Goal: Task Accomplishment & Management: Manage account settings

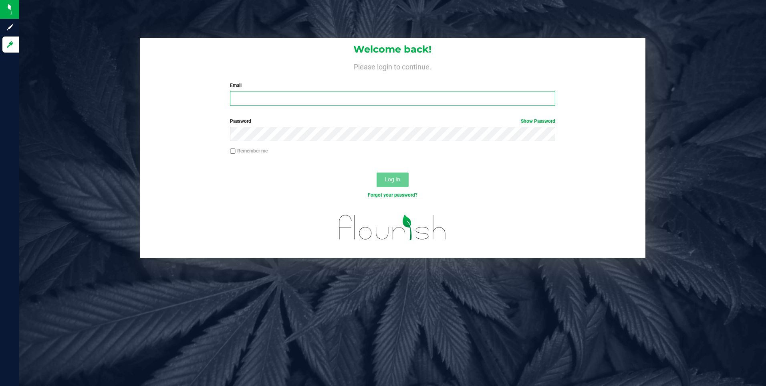
type input "[EMAIL_ADDRESS][DOMAIN_NAME]"
click at [392, 176] on span "Log In" at bounding box center [393, 179] width 16 height 6
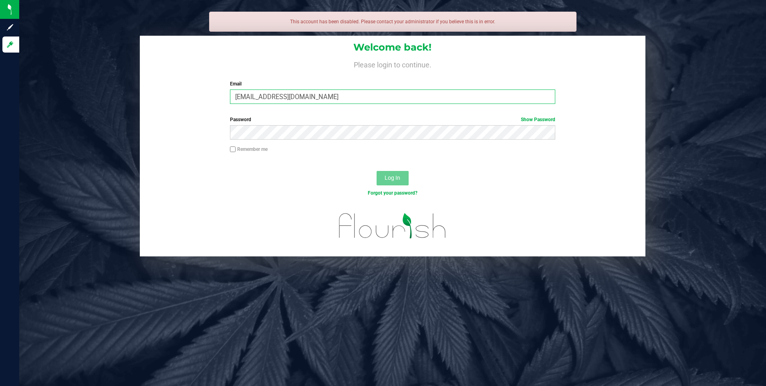
click at [320, 97] on input "[EMAIL_ADDRESS][DOMAIN_NAME]" at bounding box center [392, 96] width 325 height 14
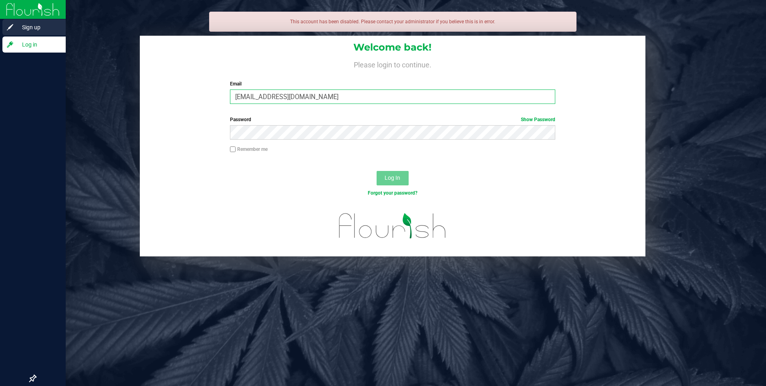
drag, startPoint x: 320, startPoint y: 97, endPoint x: 0, endPoint y: 27, distance: 327.3
click at [0, 31] on html "Sign up Log in This account has been disabled. Please contact your administrato…" at bounding box center [383, 193] width 766 height 386
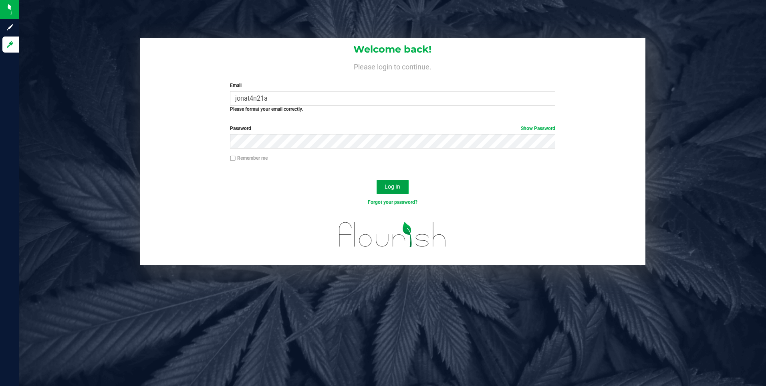
click at [402, 183] on button "Log In" at bounding box center [393, 187] width 32 height 14
click at [390, 185] on span "Log In" at bounding box center [393, 186] width 16 height 6
click at [280, 94] on input "jonat4n21a" at bounding box center [392, 98] width 325 height 14
type input "[EMAIL_ADDRESS][DOMAIN_NAME]"
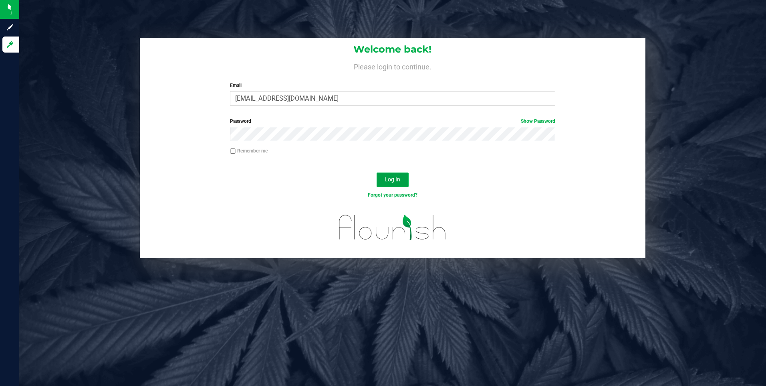
click at [392, 182] on span "Log In" at bounding box center [393, 179] width 16 height 6
type input "[EMAIL_ADDRESS][DOMAIN_NAME]"
click at [390, 177] on span "Log In" at bounding box center [393, 179] width 16 height 6
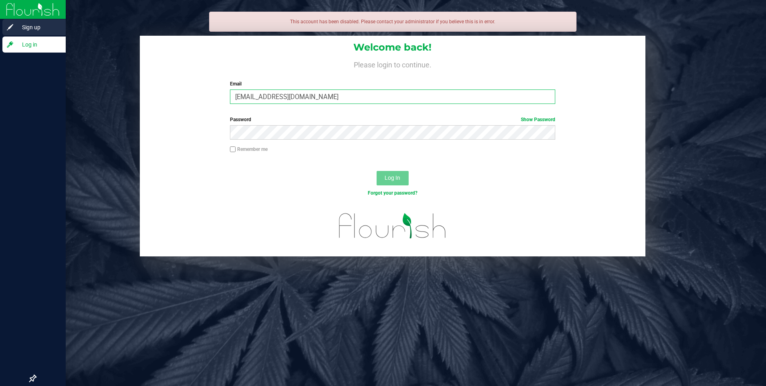
drag, startPoint x: 314, startPoint y: 96, endPoint x: 0, endPoint y: 36, distance: 320.0
click at [0, 42] on html "Sign up Log in This account has been disabled. Please contact your administrato…" at bounding box center [383, 193] width 766 height 386
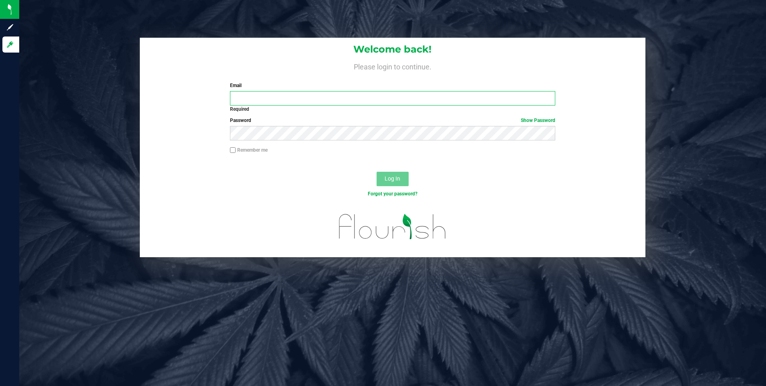
click at [240, 92] on input "Email" at bounding box center [392, 98] width 325 height 14
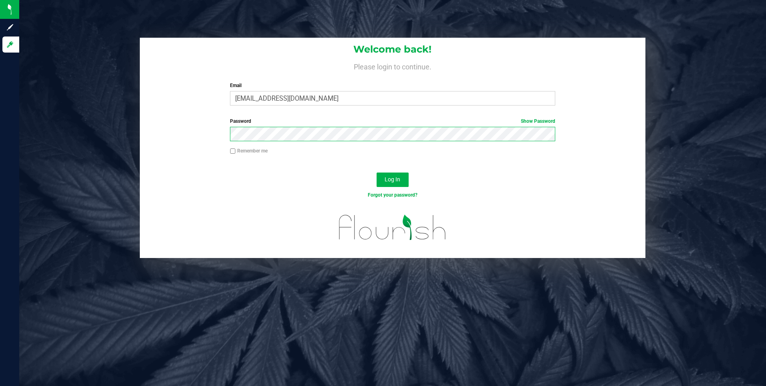
click at [146, 91] on form "Welcome back! Please login to continue. Email jonat4n2alba@gmail.com Required P…" at bounding box center [393, 148] width 494 height 220
click at [409, 180] on div "Log In" at bounding box center [393, 182] width 506 height 27
click at [403, 178] on button "Log In" at bounding box center [393, 179] width 32 height 14
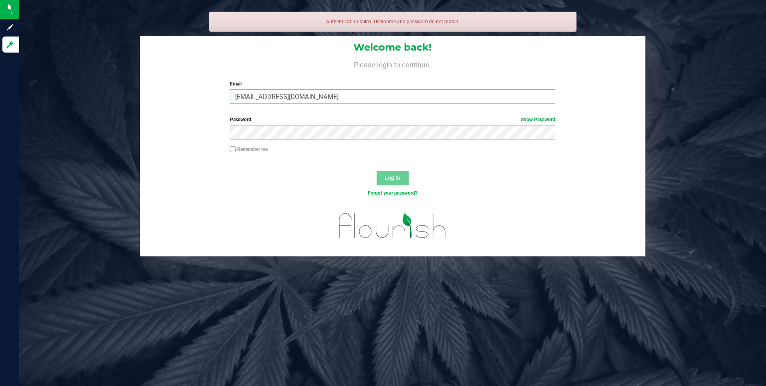
click at [259, 95] on input "jonat4n2alba@gmail.com" at bounding box center [392, 96] width 325 height 14
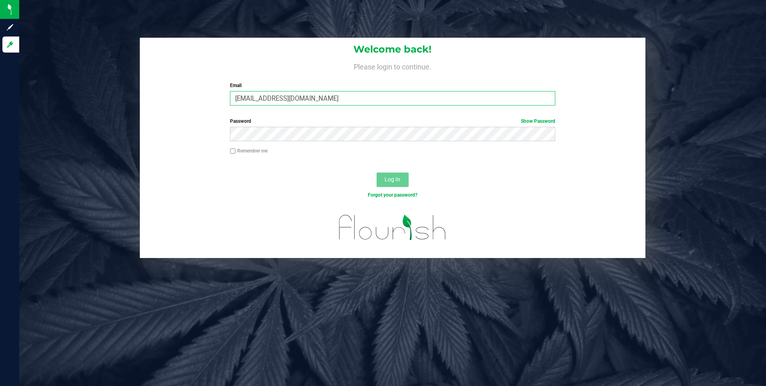
type input "[EMAIL_ADDRESS][DOMAIN_NAME]"
click at [402, 174] on button "Log In" at bounding box center [393, 179] width 32 height 14
